Goal: Task Accomplishment & Management: Complete application form

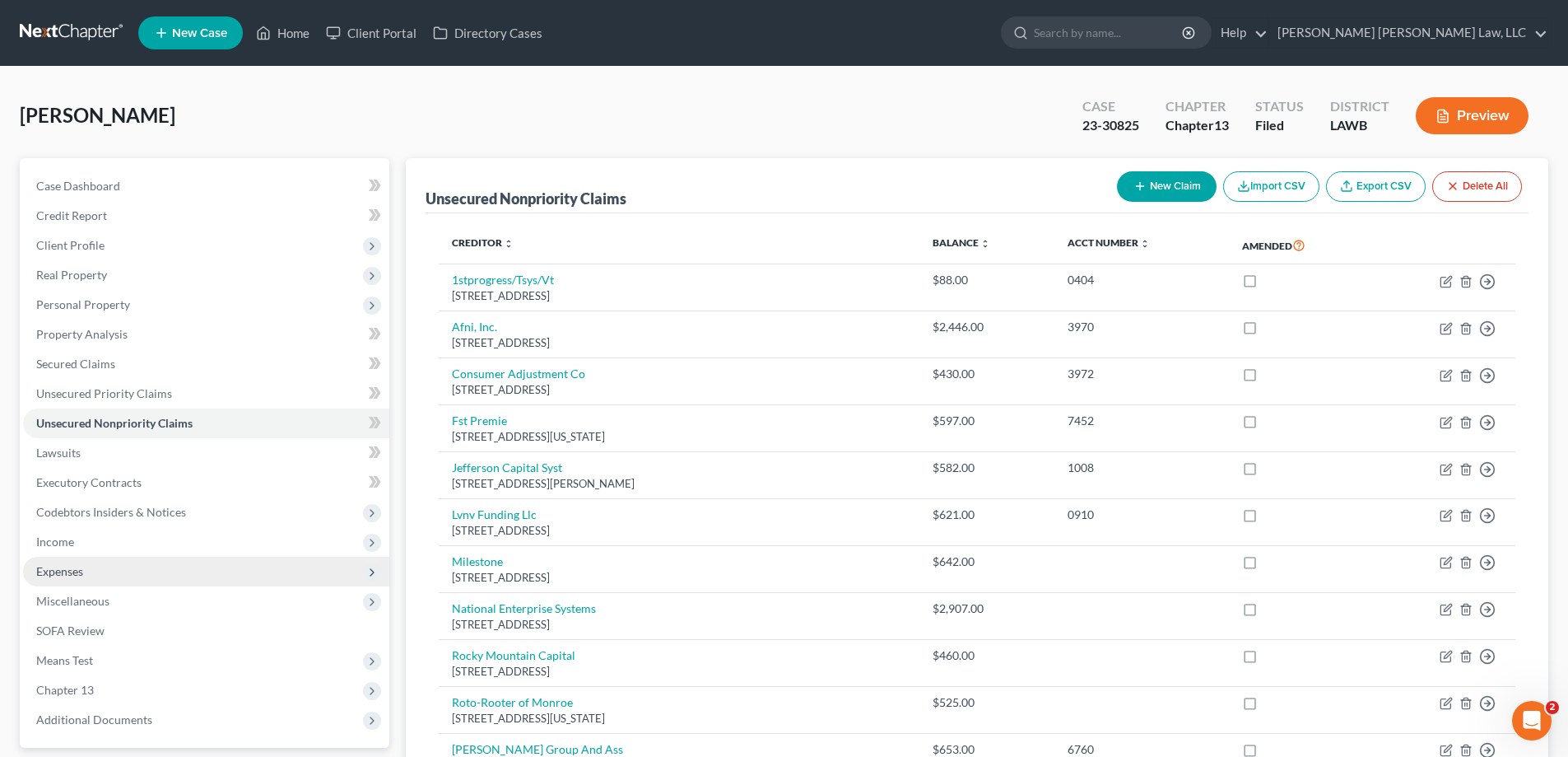
click at [85, 564] on span "Expenses" at bounding box center [206, 571] width 367 height 30
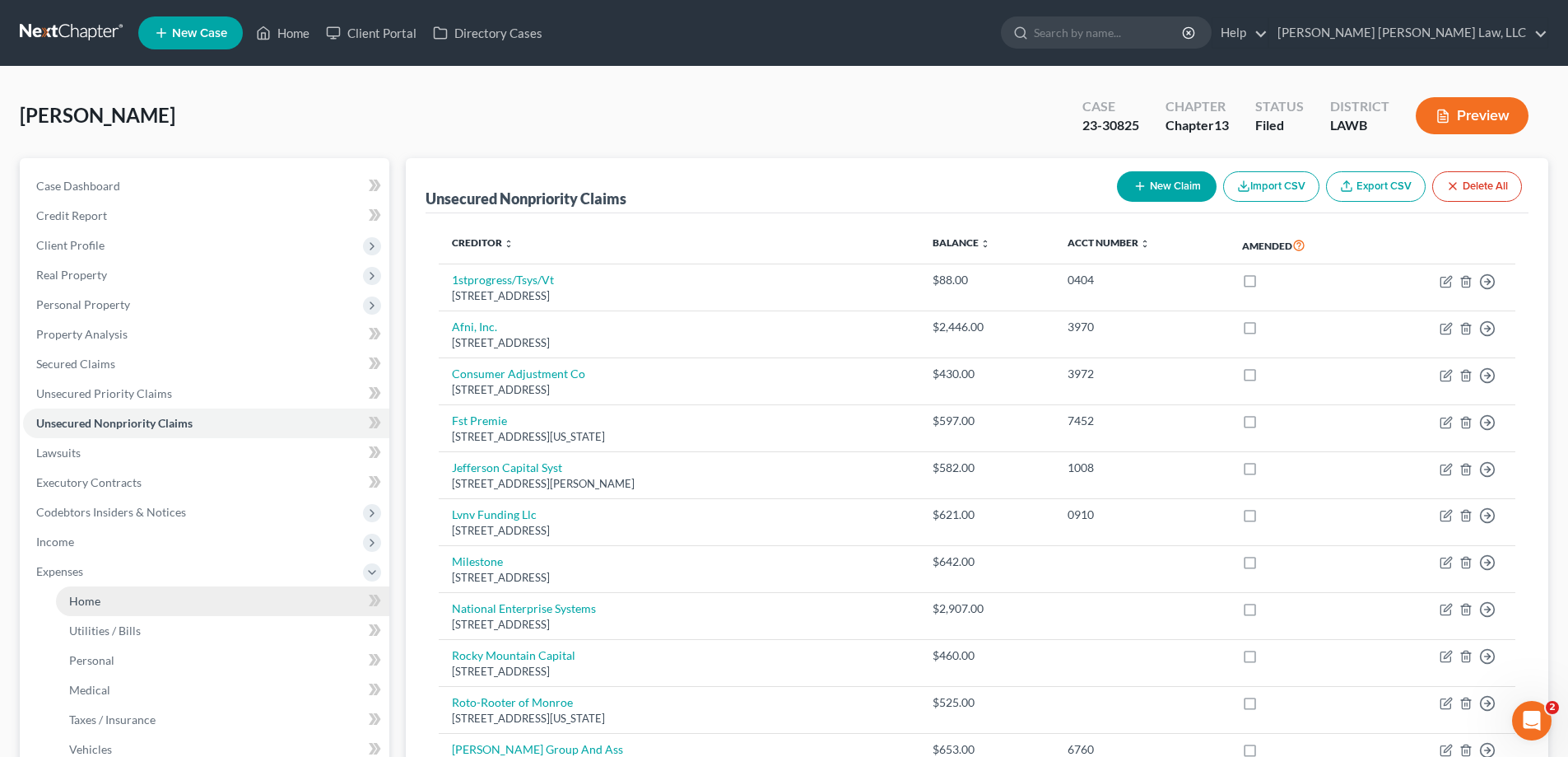
click at [113, 593] on link "Home" at bounding box center [222, 601] width 333 height 30
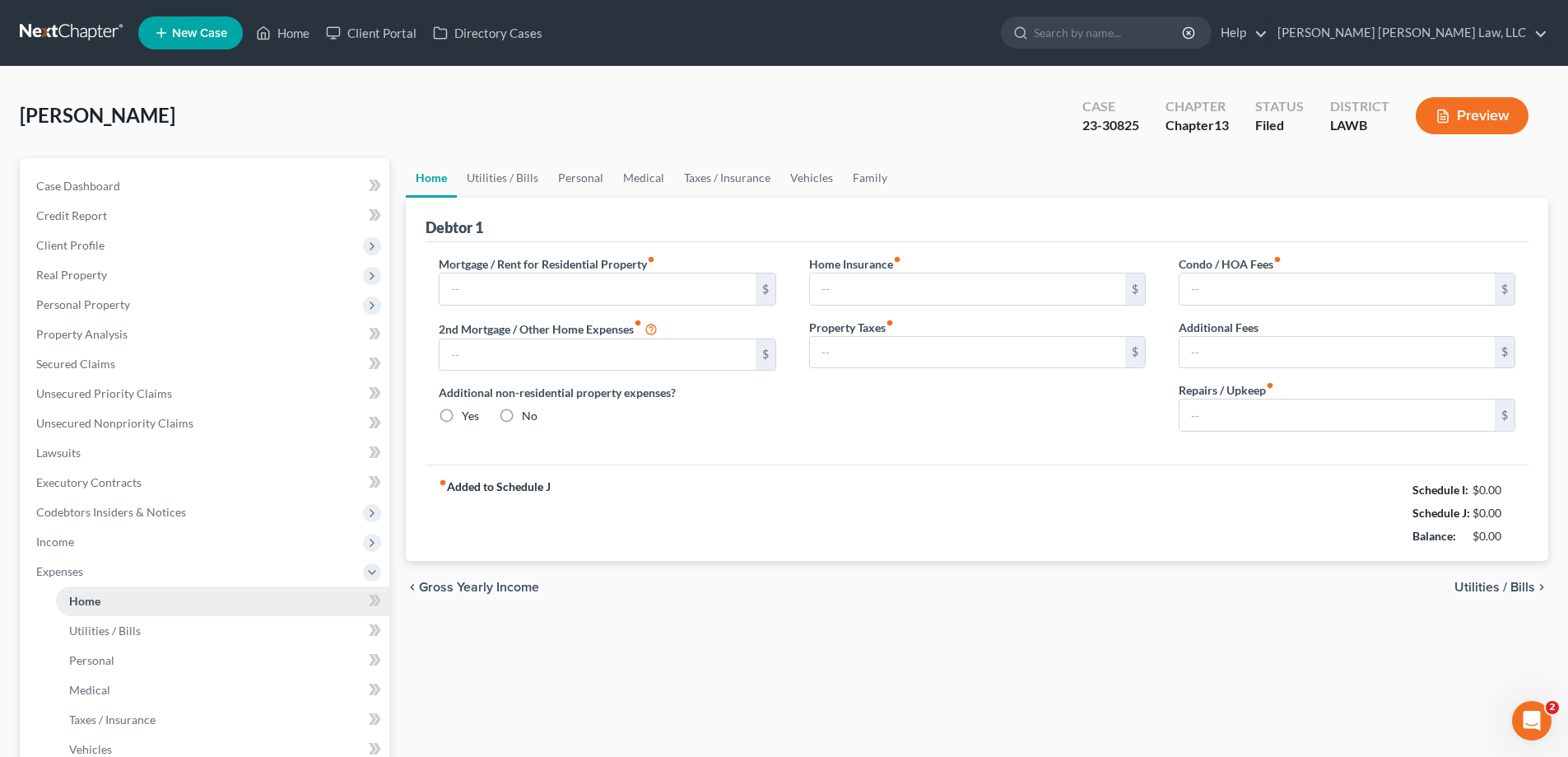
type input "0.00"
radio input "true"
type input "0.00"
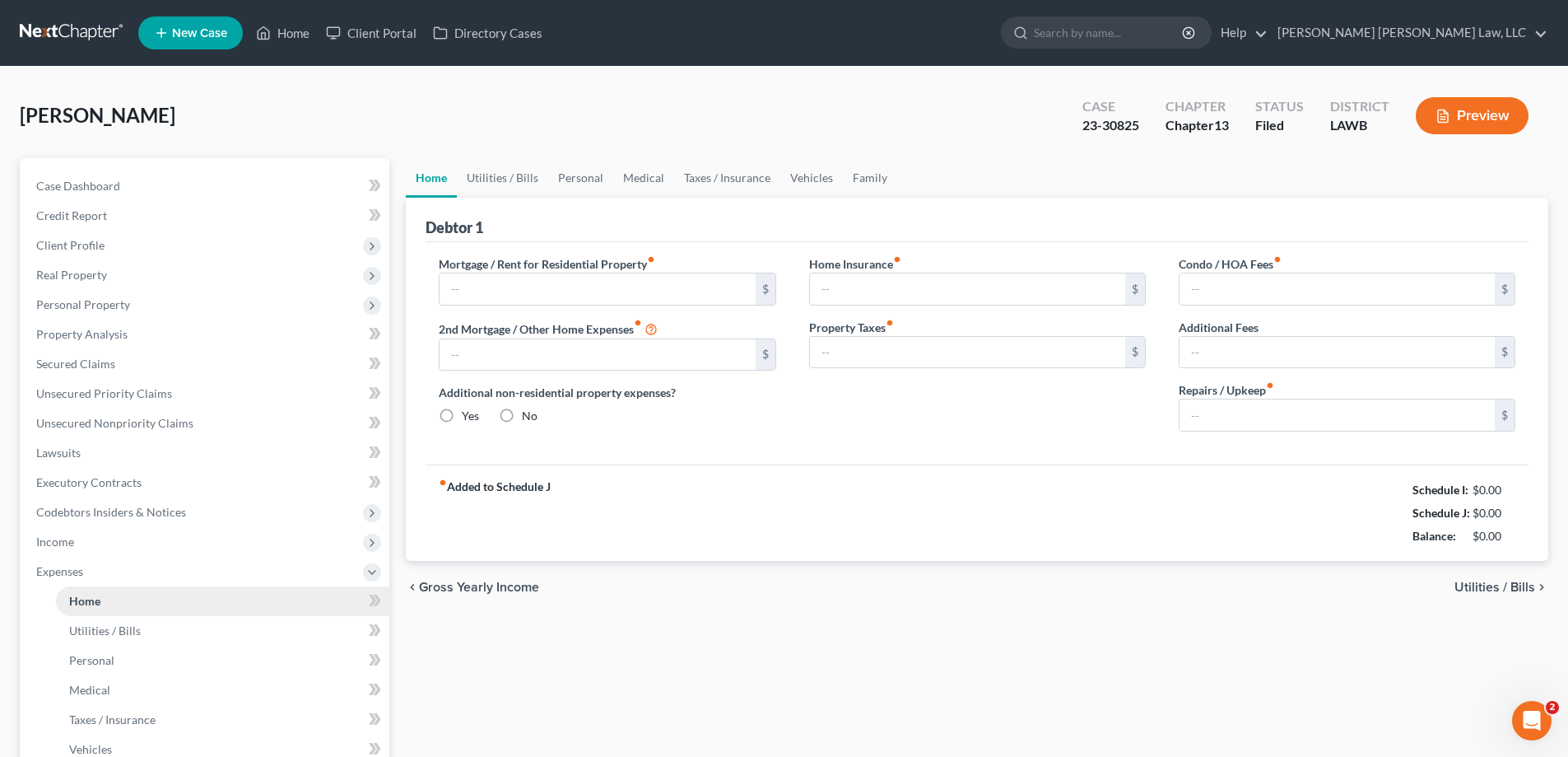
type input "62.00"
type input "100.00"
click at [1441, 123] on icon "button" at bounding box center [1443, 116] width 14 height 14
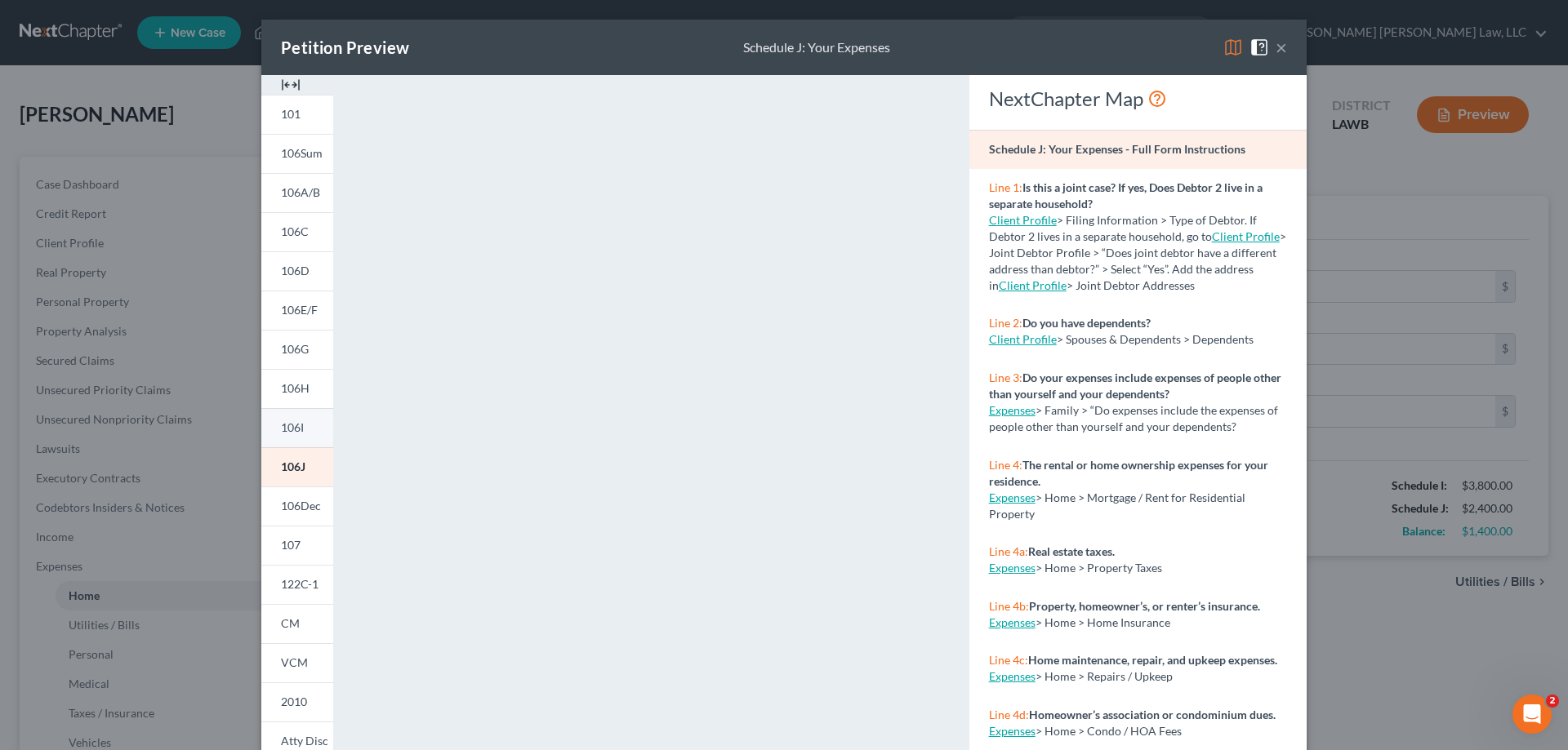
click at [284, 436] on link "106I" at bounding box center [298, 428] width 71 height 39
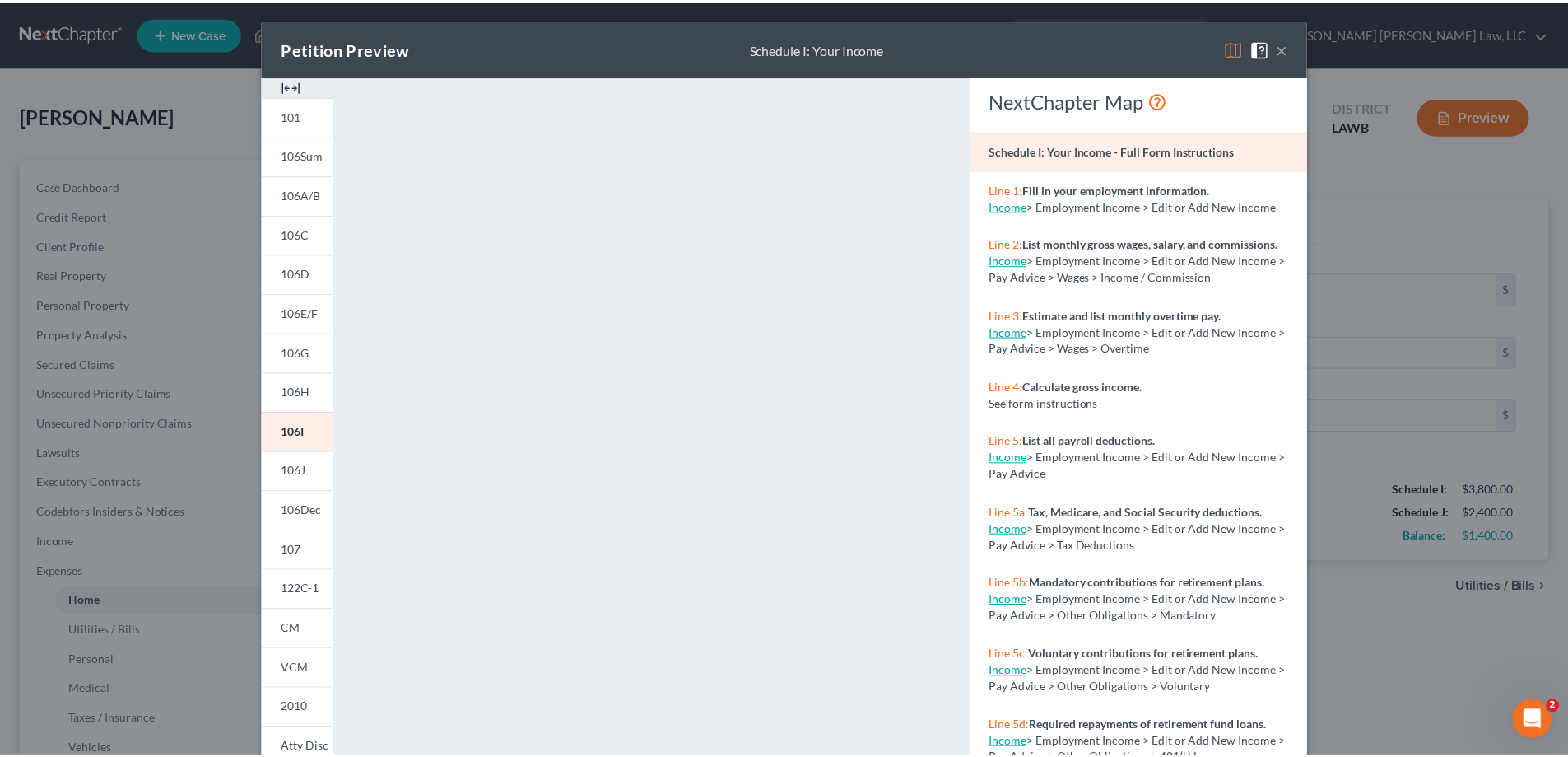
scroll to position [172, 0]
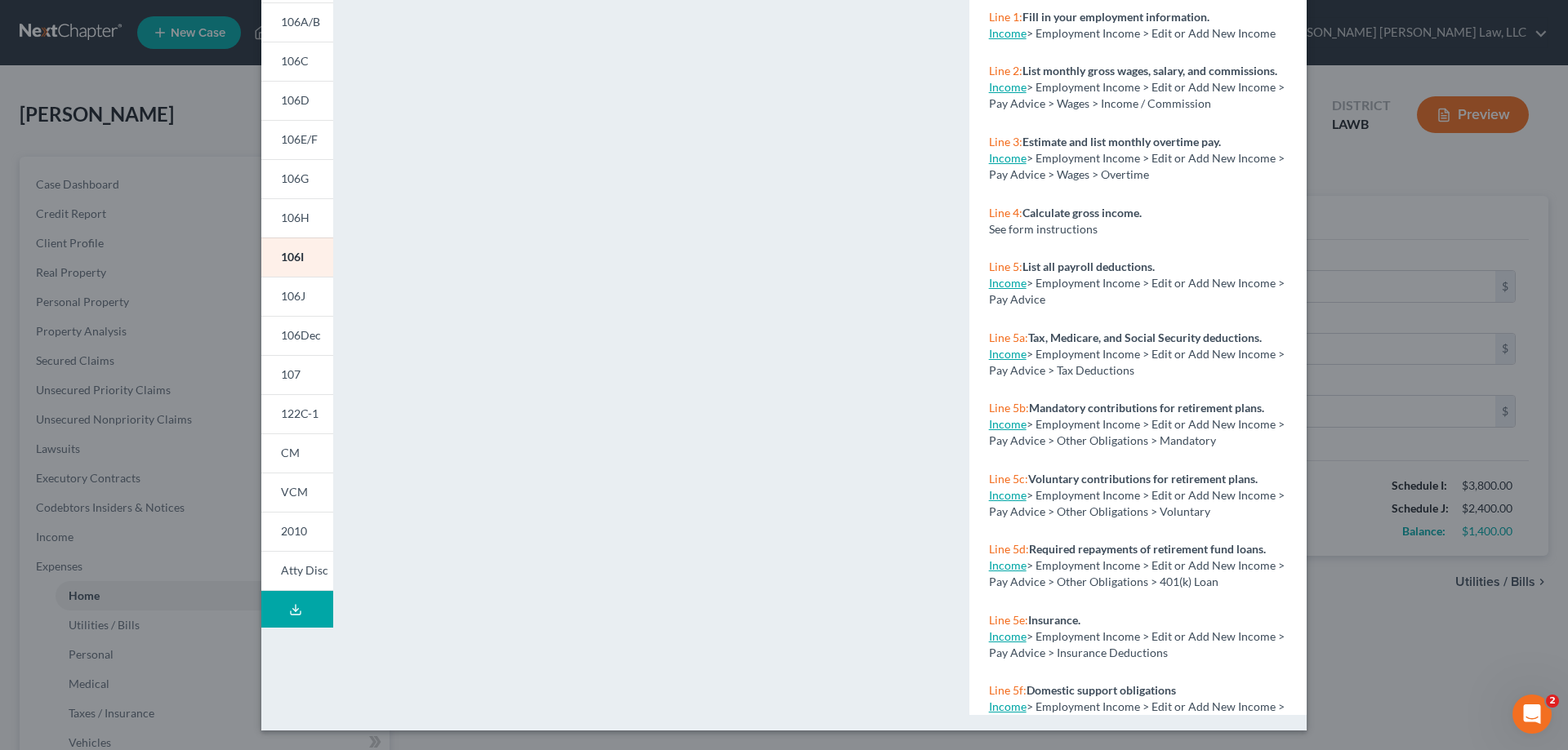
click at [1390, 262] on div "Petition Preview Schedule I: Your Income × 101 106Sum 106A/B 106C 106D 106E/F 1…" at bounding box center [784, 375] width 1568 height 750
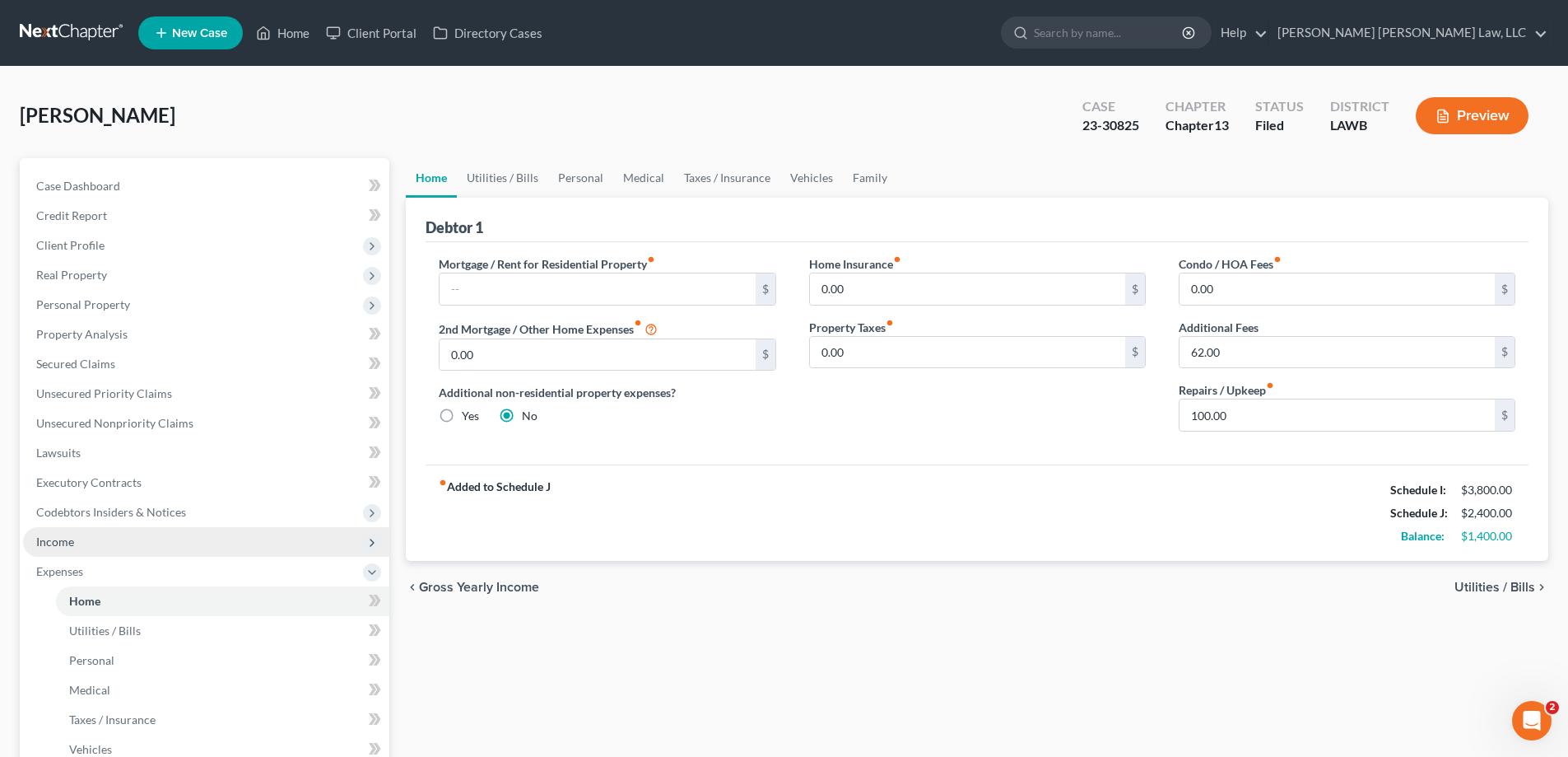
click at [117, 554] on span "Income" at bounding box center [206, 542] width 367 height 30
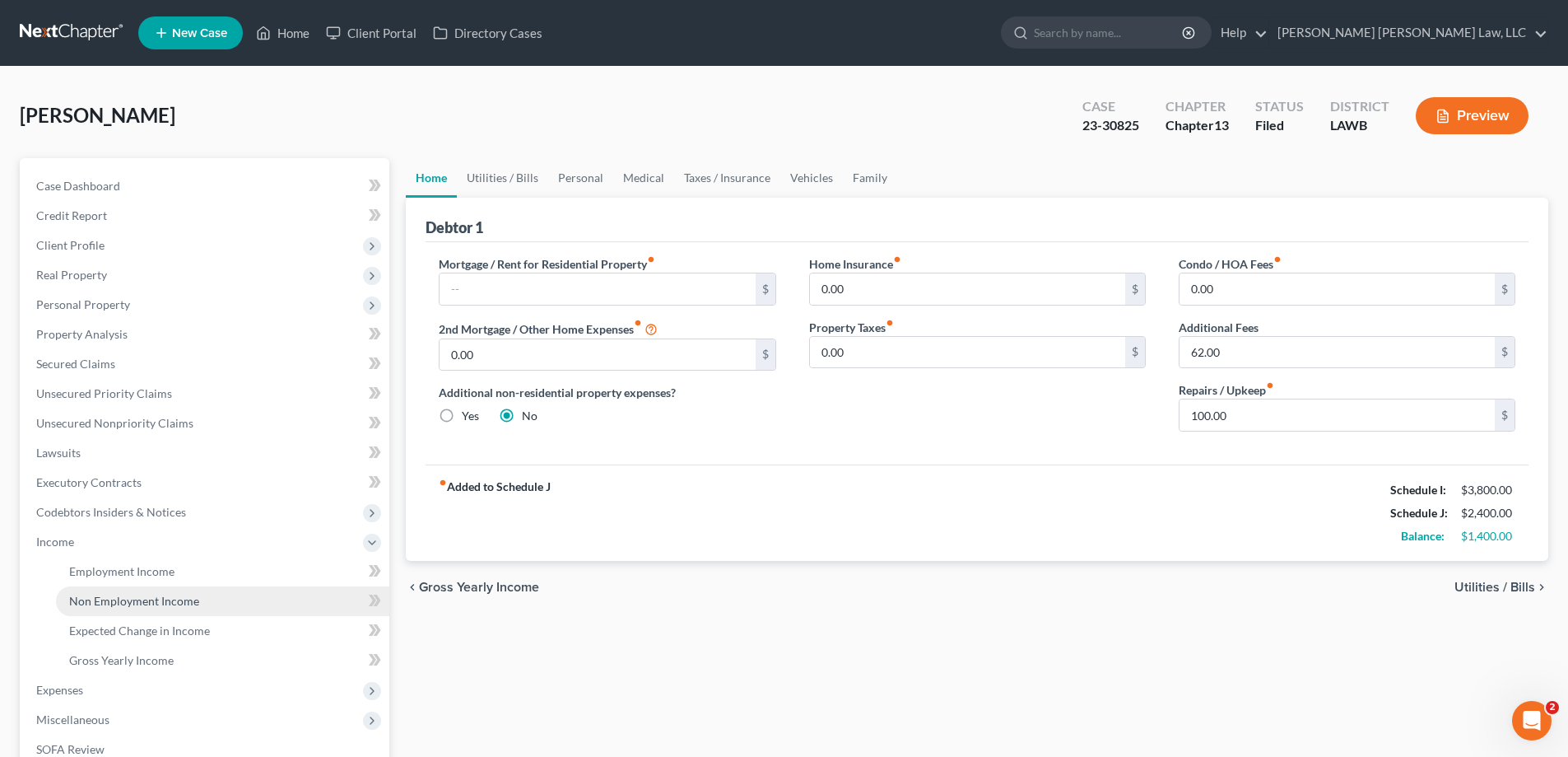
click at [149, 597] on span "Non Employment Income" at bounding box center [134, 601] width 130 height 14
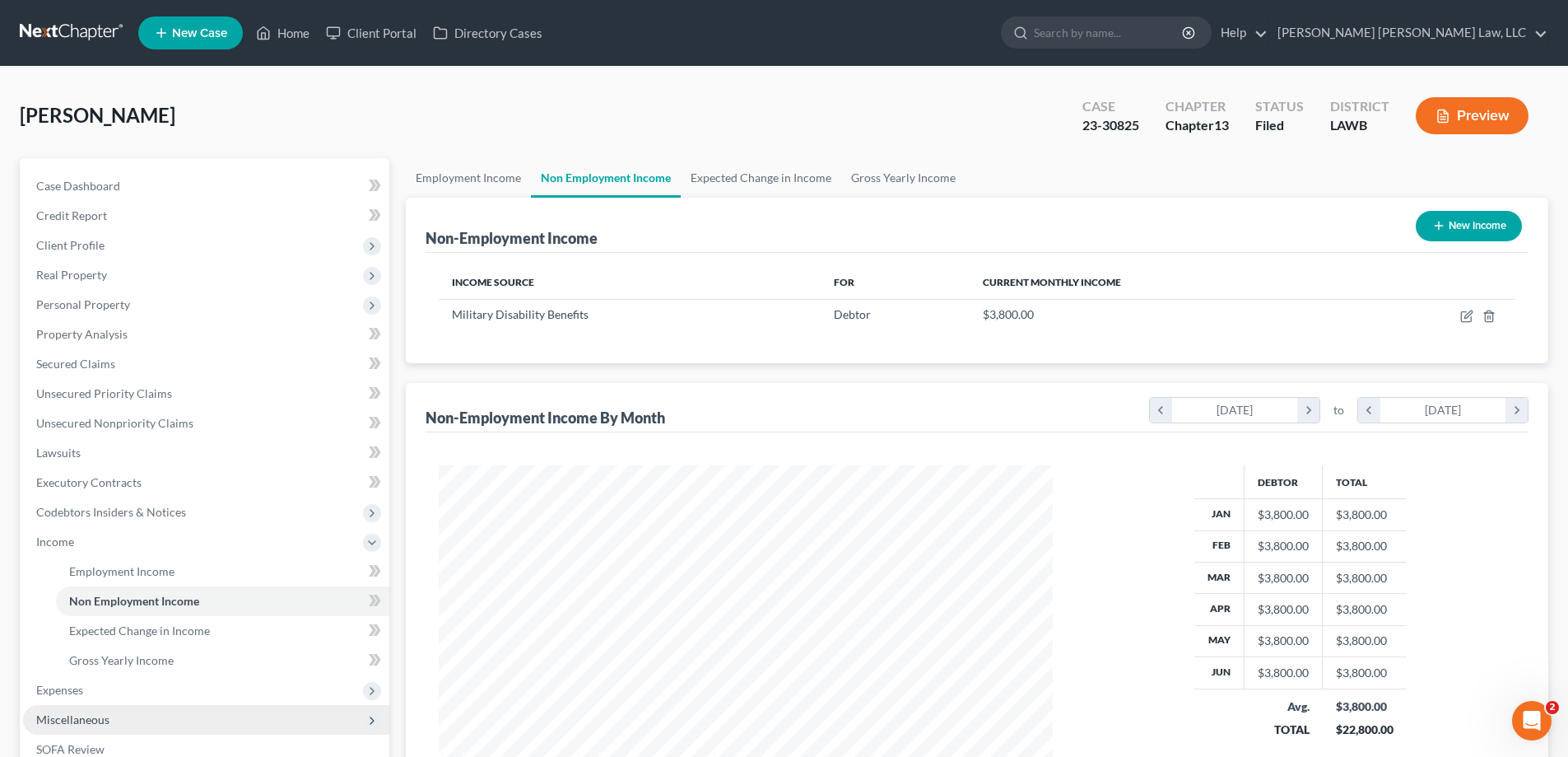
scroll to position [247, 0]
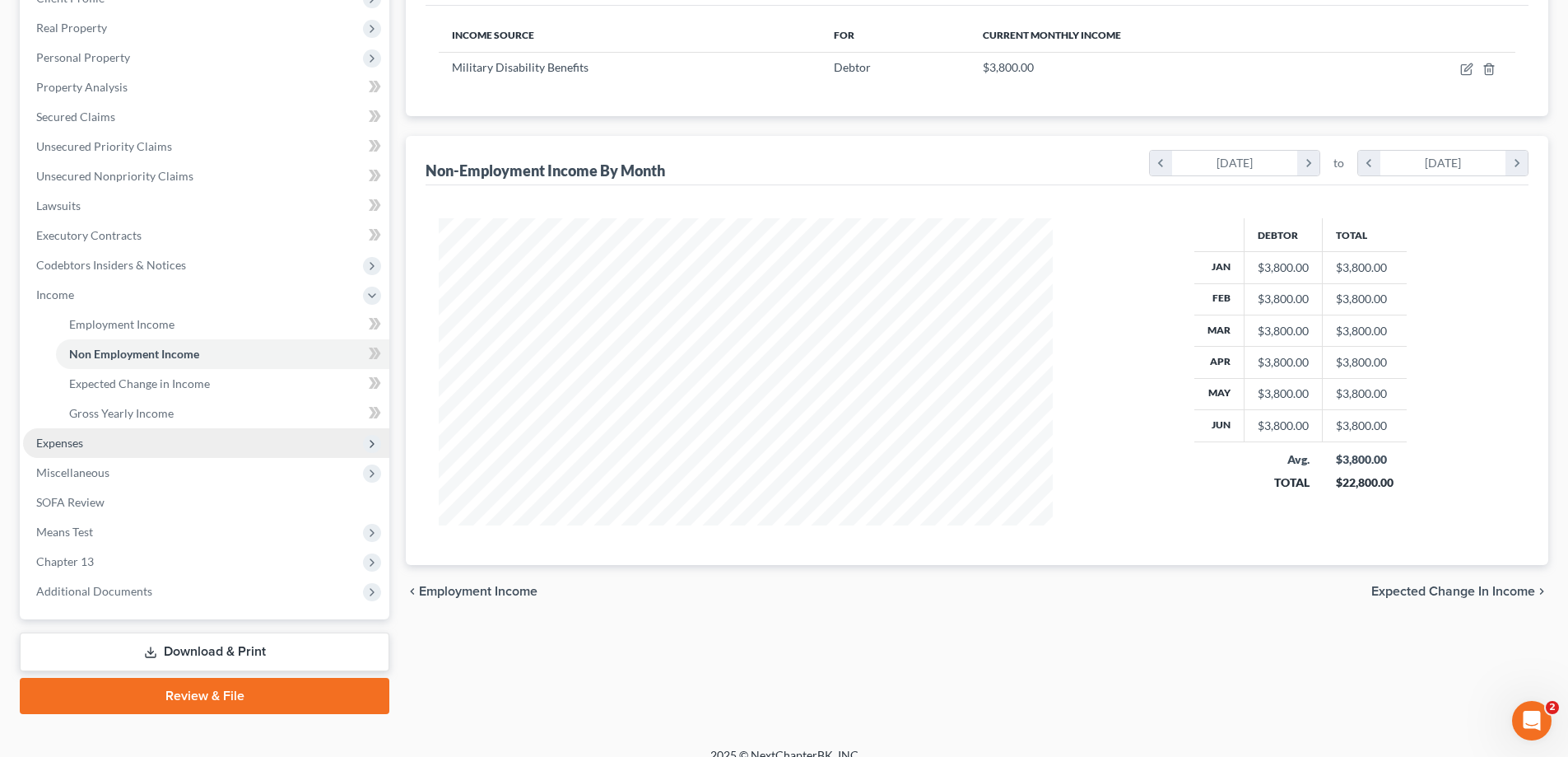
click at [86, 435] on span "Expenses" at bounding box center [206, 442] width 367 height 30
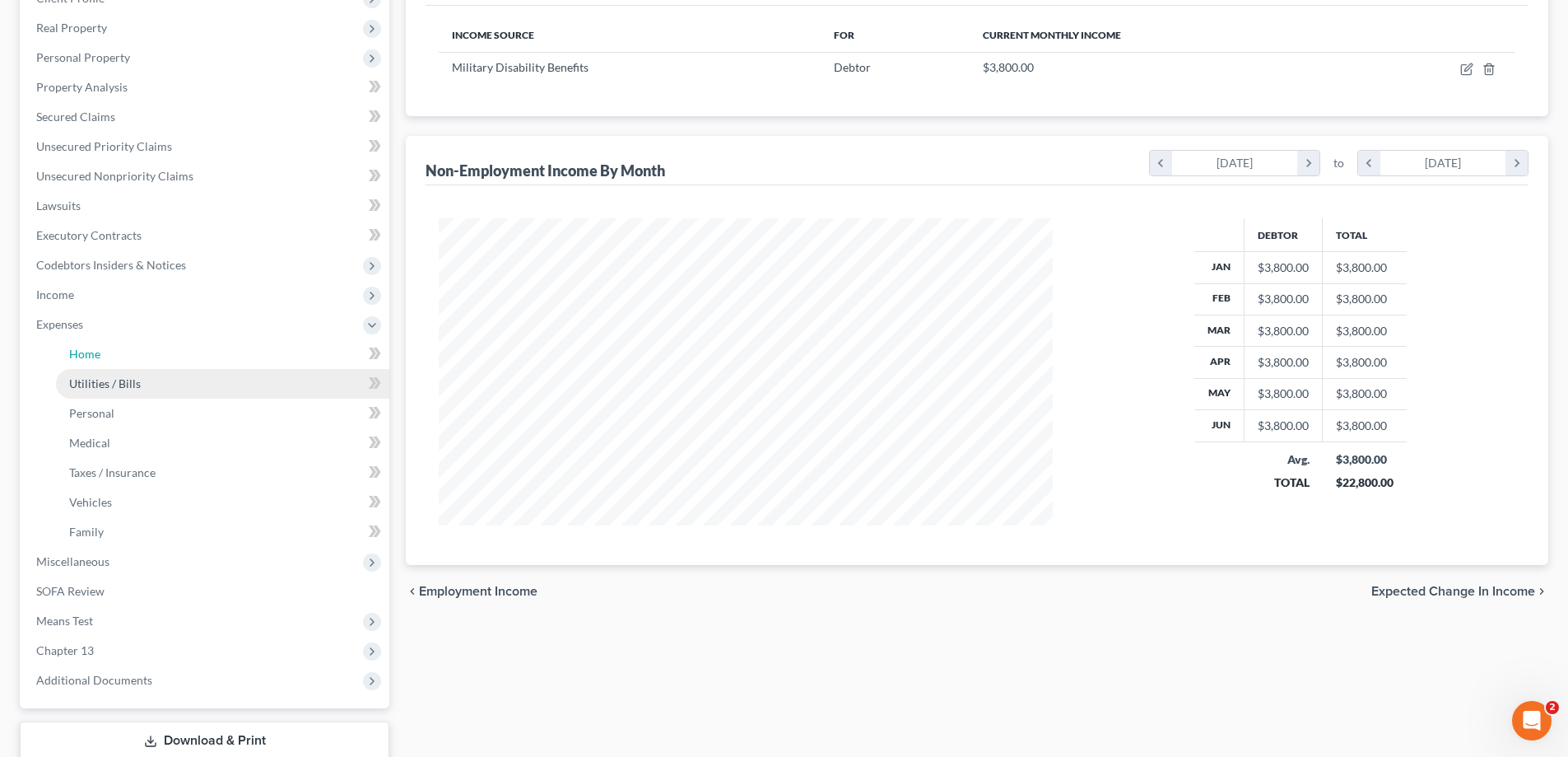
drag, startPoint x: 120, startPoint y: 354, endPoint x: 243, endPoint y: 379, distance: 125.5
click at [120, 354] on link "Home" at bounding box center [222, 354] width 333 height 30
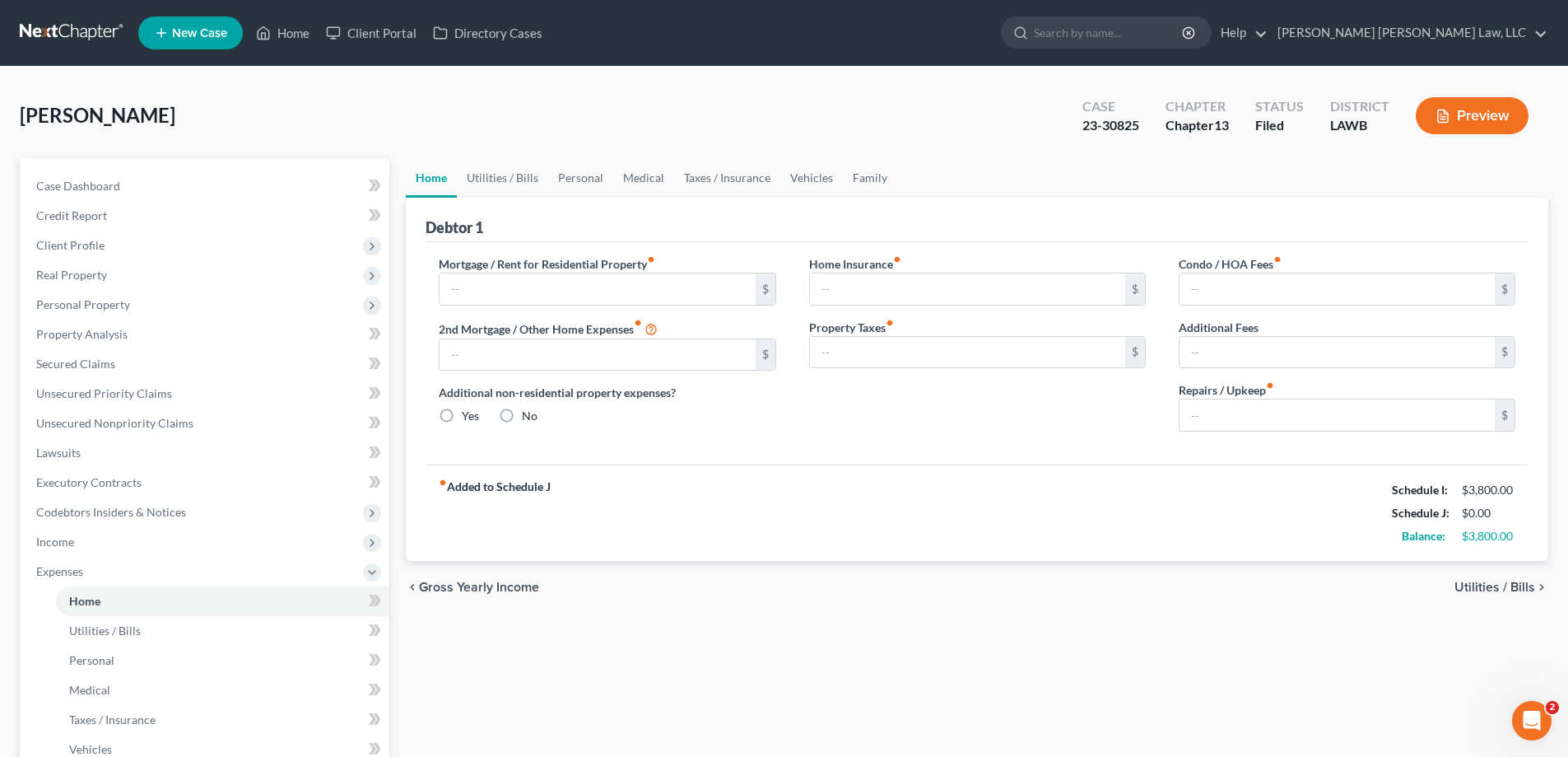
type input "0.00"
radio input "true"
type input "0.00"
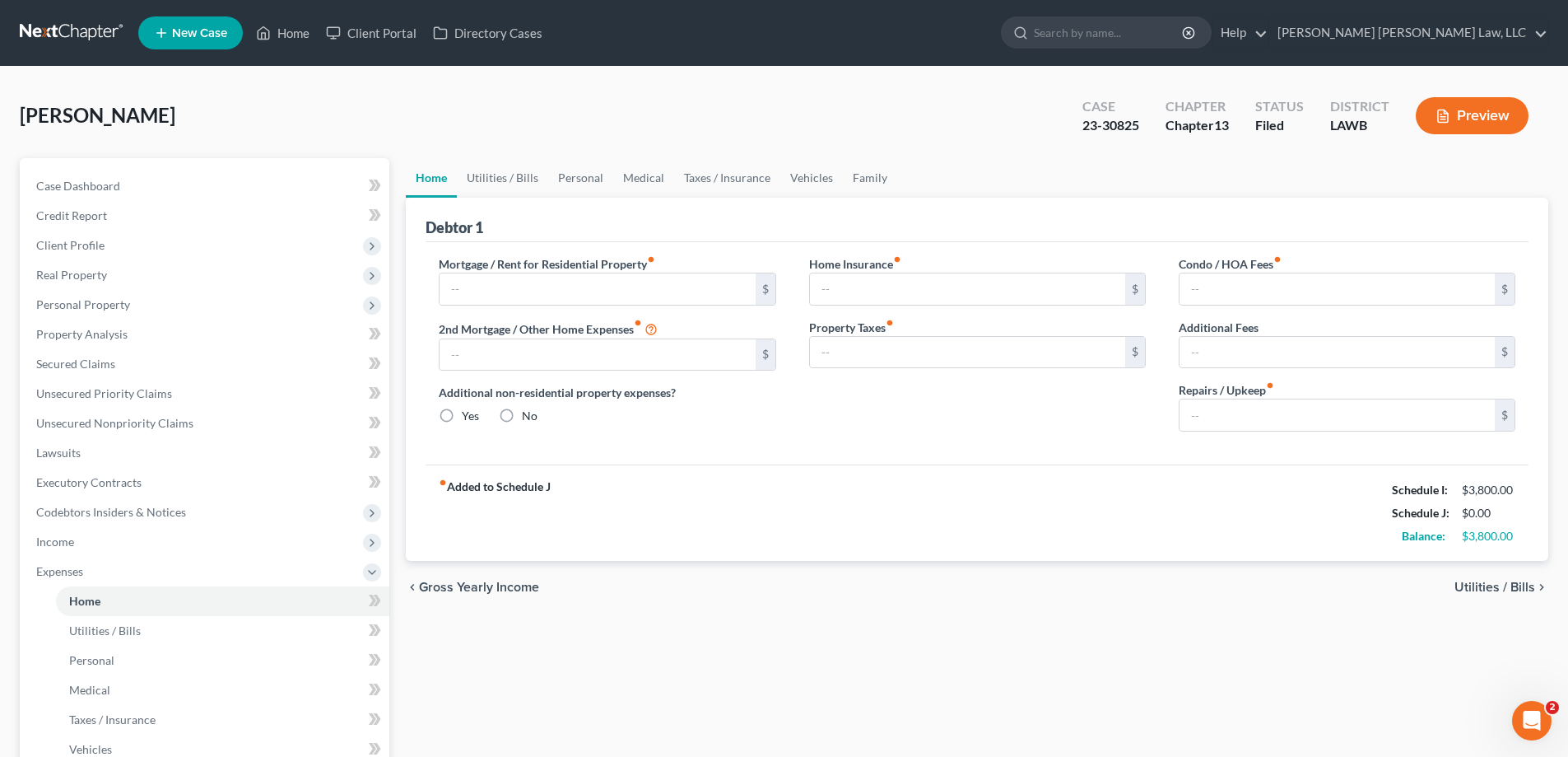
type input "62.00"
type input "100.00"
